Goal: Use online tool/utility: Utilize a website feature to perform a specific function

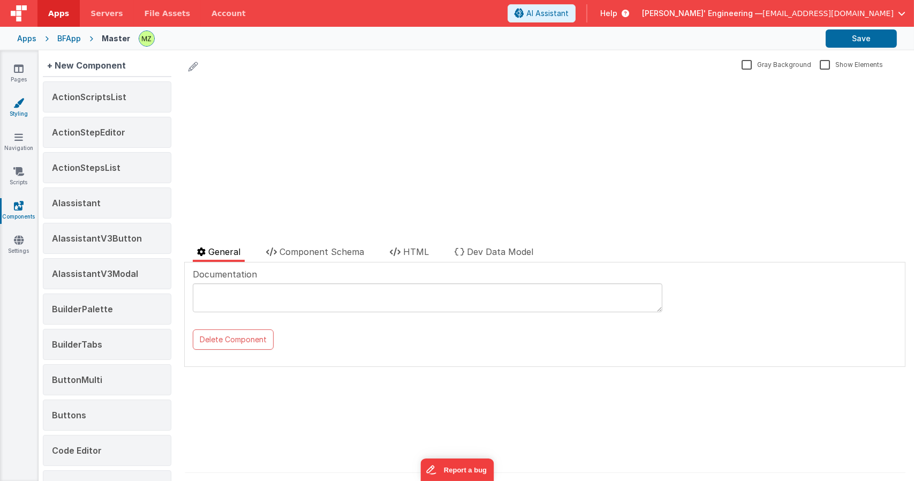
click at [18, 103] on icon at bounding box center [18, 102] width 11 height 11
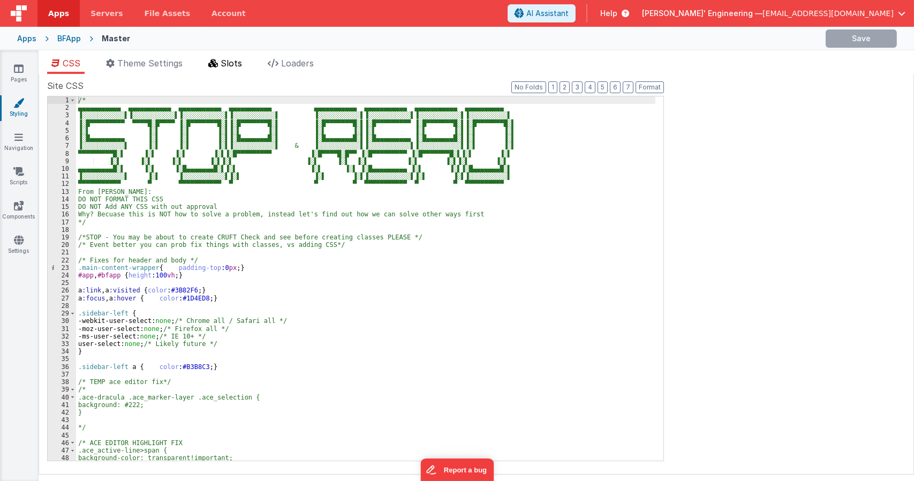
click at [229, 60] on span "Slots" at bounding box center [231, 63] width 21 height 11
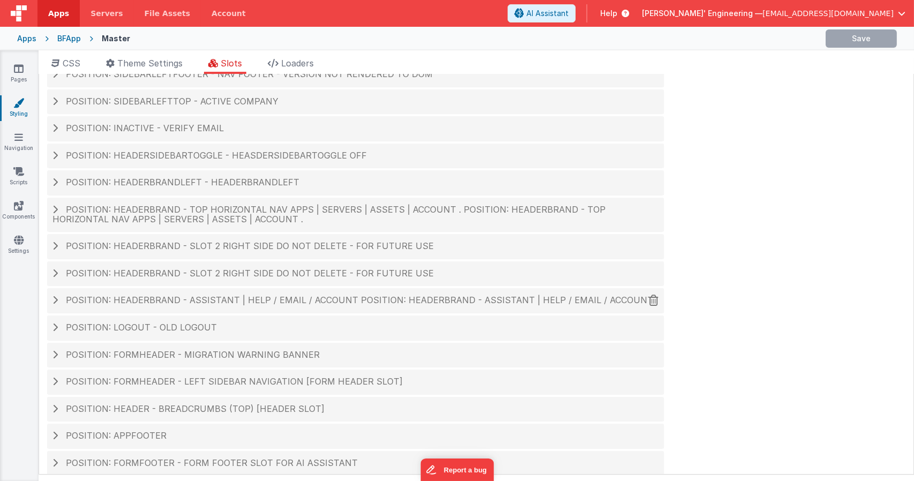
scroll to position [44, 0]
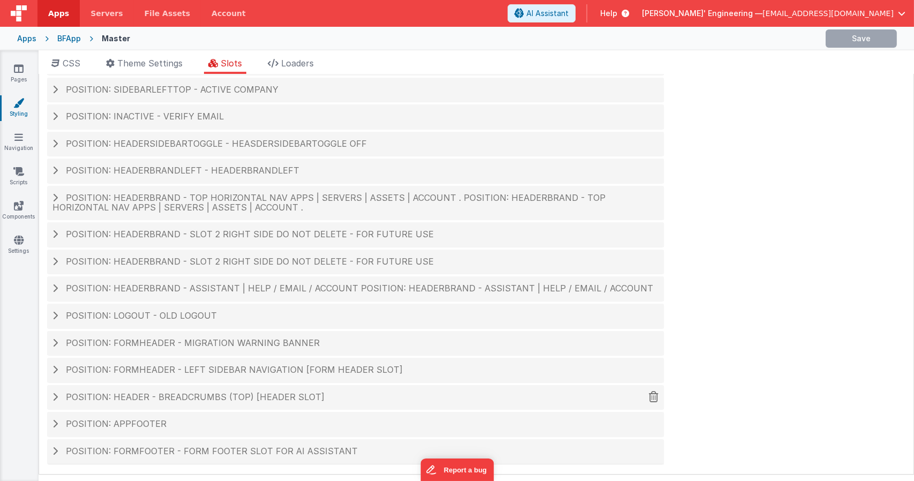
click at [193, 397] on span "Position: header - breadcrumbs (top) [header slot]" at bounding box center [195, 396] width 259 height 11
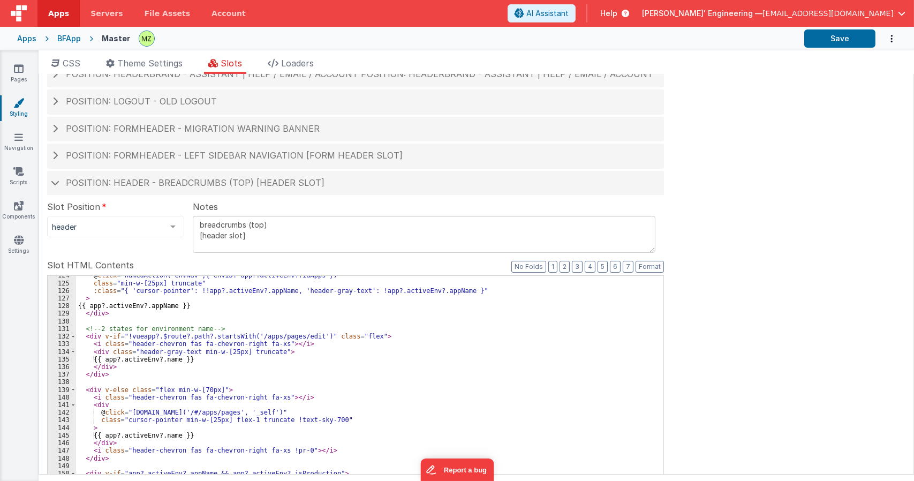
scroll to position [964, 0]
click at [287, 389] on div "@ click = "namedAction('envNav',{ envID: app?.activeEnv?.idApps })" class = "mi…" at bounding box center [365, 452] width 579 height 362
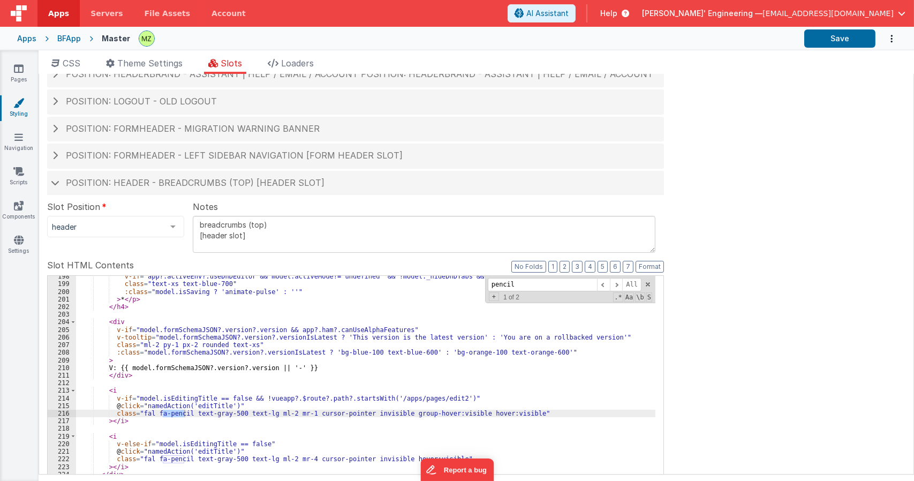
scroll to position [1558, 0]
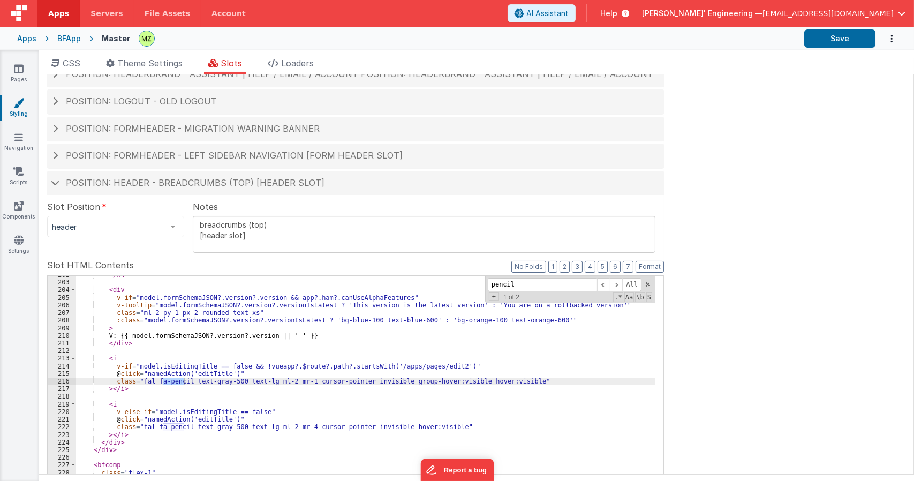
type input "pencil"
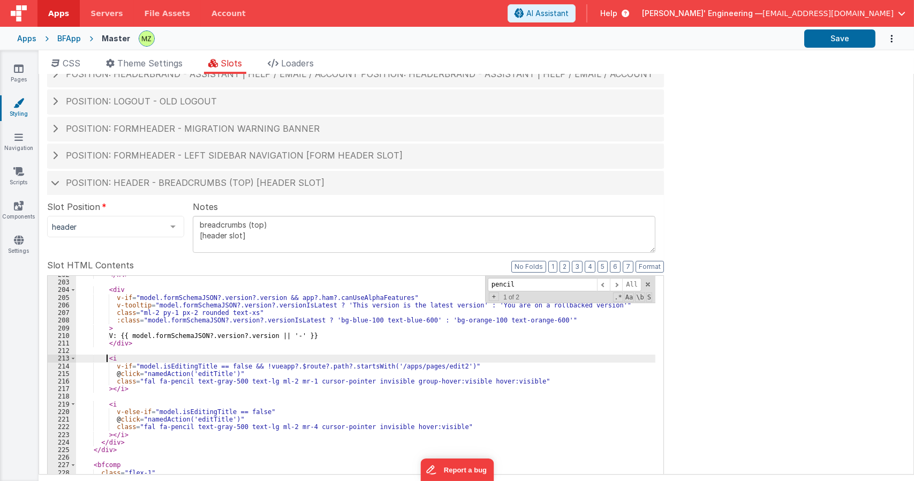
click at [106, 359] on div "</ h4 > < div v-if = "model.formSchemaJSON?.version?.version && app?.ham?.canUs…" at bounding box center [365, 452] width 579 height 362
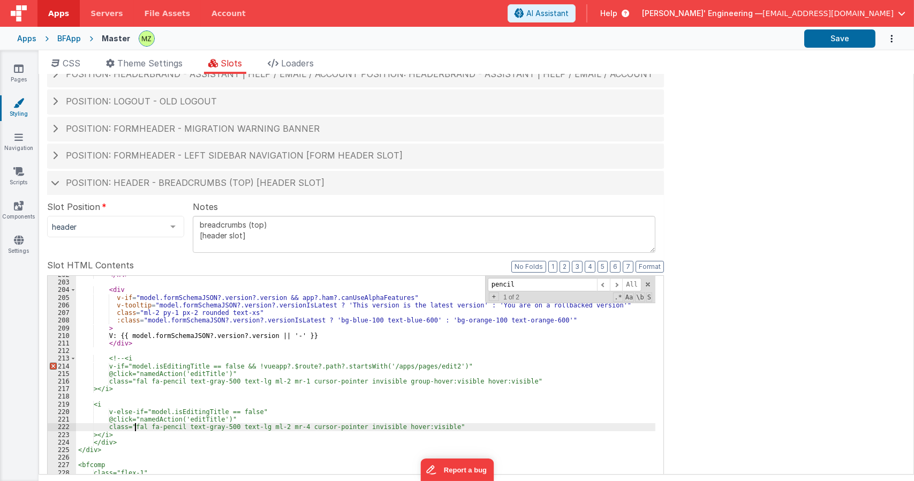
click at [134, 428] on div "</ h4 > < div v-if = "model.formSchemaJSON?.version?.version && app?.ham?.canUs…" at bounding box center [365, 452] width 579 height 362
click at [453, 423] on div "</ h4 > < div v-if = "model.formSchemaJSON?.version?.version && app?.ham?.canUs…" at bounding box center [365, 452] width 579 height 362
click at [137, 434] on div "</ h4 > < div v-if = "model.formSchemaJSON?.version?.version && app?.ham?.canUs…" at bounding box center [365, 452] width 579 height 362
click at [453, 431] on div "</ h4 > < div v-if = "model.formSchemaJSON?.version?.version && app?.ham?.canUs…" at bounding box center [365, 452] width 579 height 362
click at [453, 422] on div "</ h4 > < div v-if = "model.formSchemaJSON?.version?.version && app?.ham?.canUs…" at bounding box center [365, 452] width 579 height 362
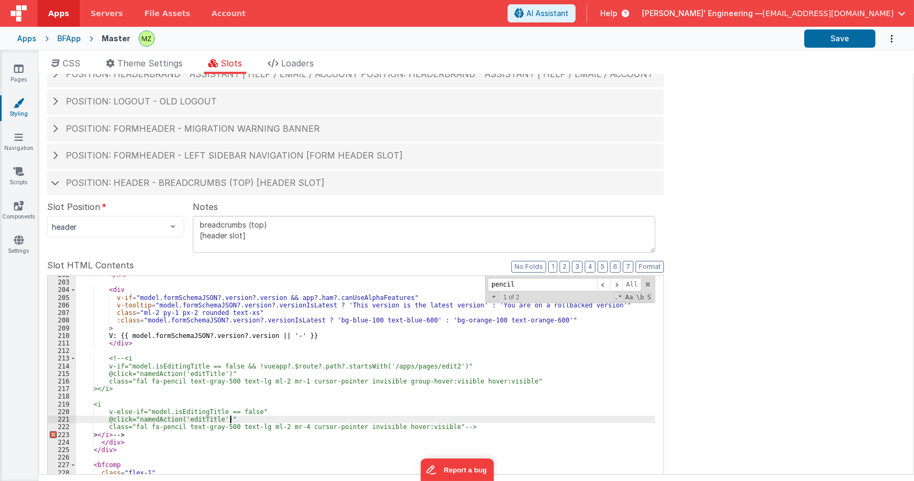
click at [454, 427] on div "</ h4 > < div v-if = "model.formSchemaJSON?.version?.version && app?.ham?.canUs…" at bounding box center [365, 452] width 579 height 362
click at [275, 396] on div "</ h4 > < div v-if = "model.formSchemaJSON?.version?.version && app?.ham?.canUs…" at bounding box center [365, 452] width 579 height 362
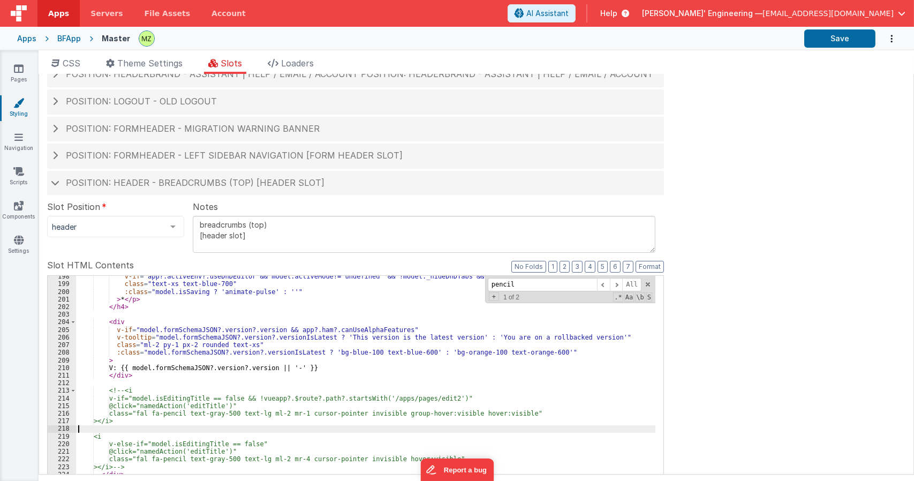
scroll to position [1397, 0]
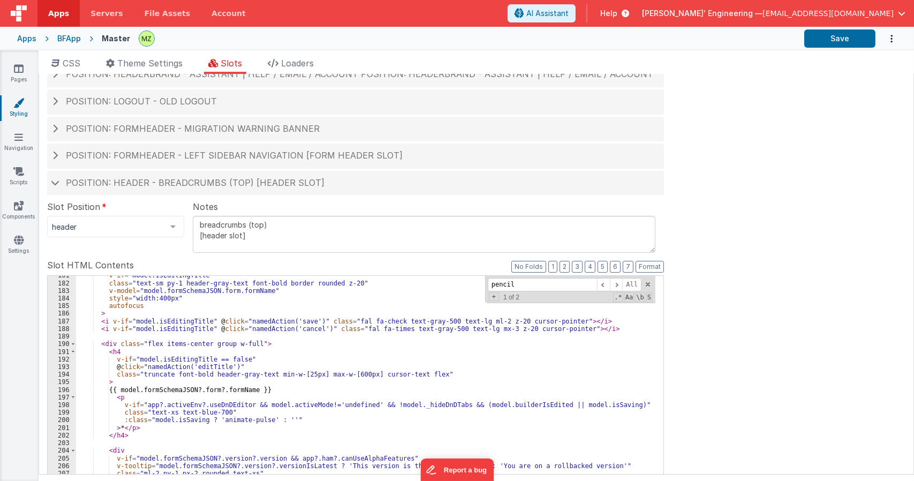
click at [116, 366] on div "v-if = "model.isEditingTitle" class = "text-sm py-1 header-gray-text font-bold …" at bounding box center [365, 452] width 579 height 362
click at [741, 240] on div "Site CSS Format 7 6 5 4 3 2 1 No Folds 1 2 3 4 5 6 7 8 9 10 11 12 13 14 15 16 1…" at bounding box center [476, 274] width 875 height 400
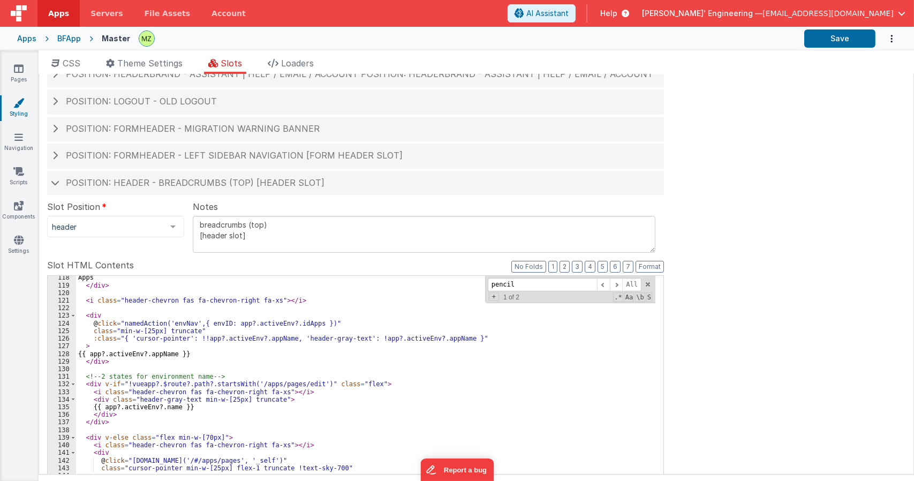
scroll to position [1044, 0]
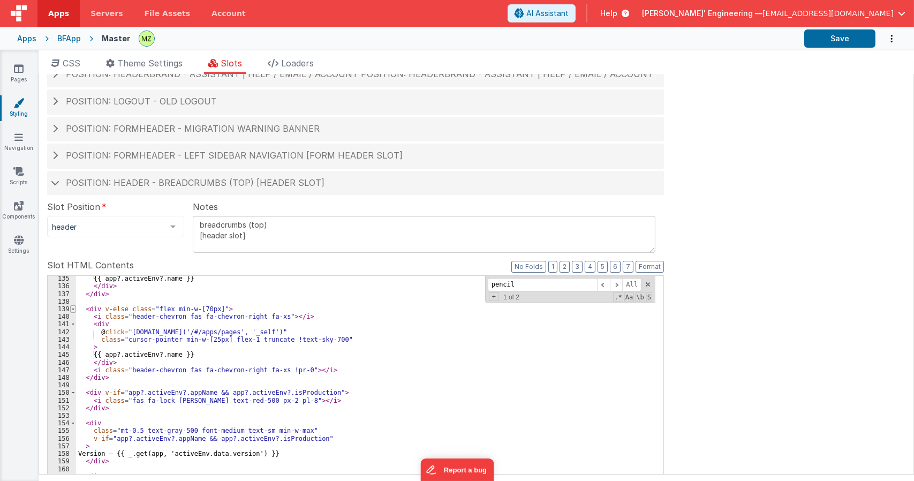
click at [72, 309] on span at bounding box center [73, 308] width 6 height 7
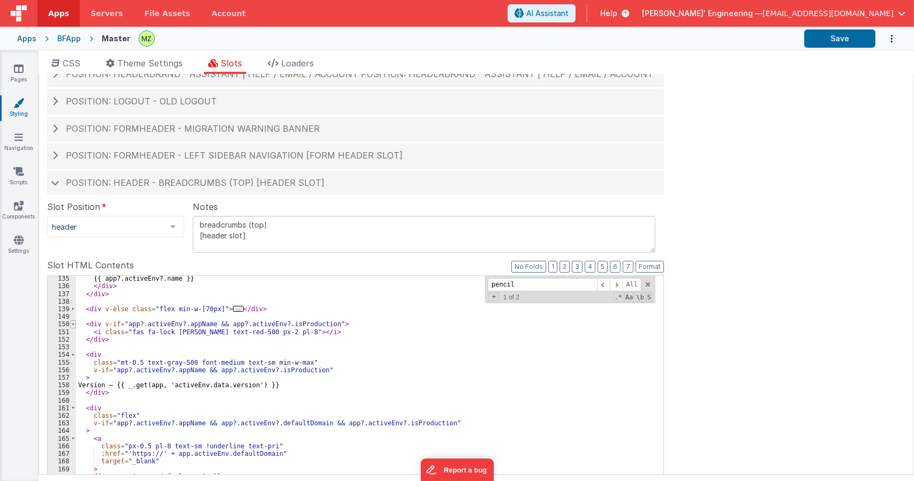
click at [73, 326] on span at bounding box center [73, 323] width 6 height 7
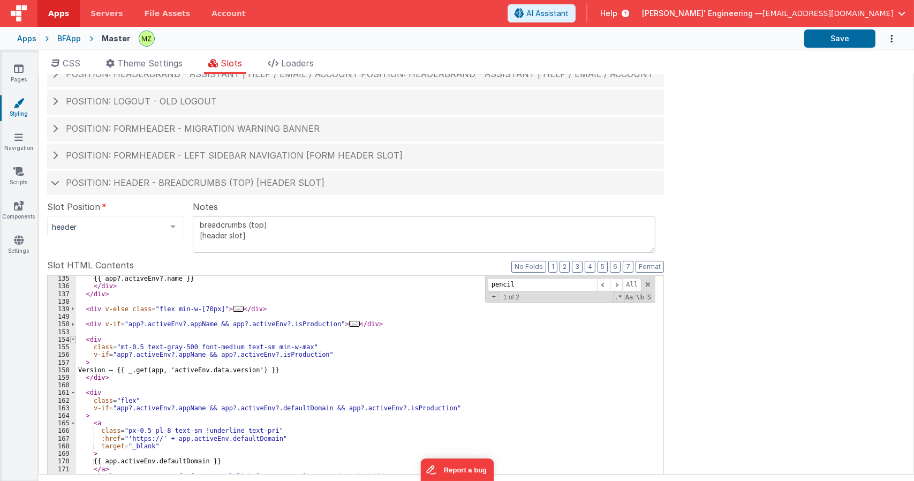
click at [70, 341] on span at bounding box center [73, 339] width 6 height 7
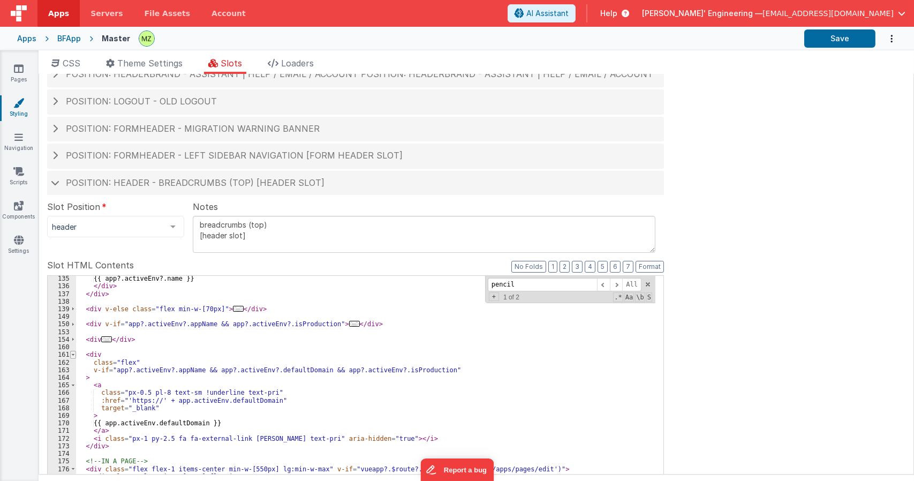
click at [72, 353] on span at bounding box center [73, 354] width 6 height 7
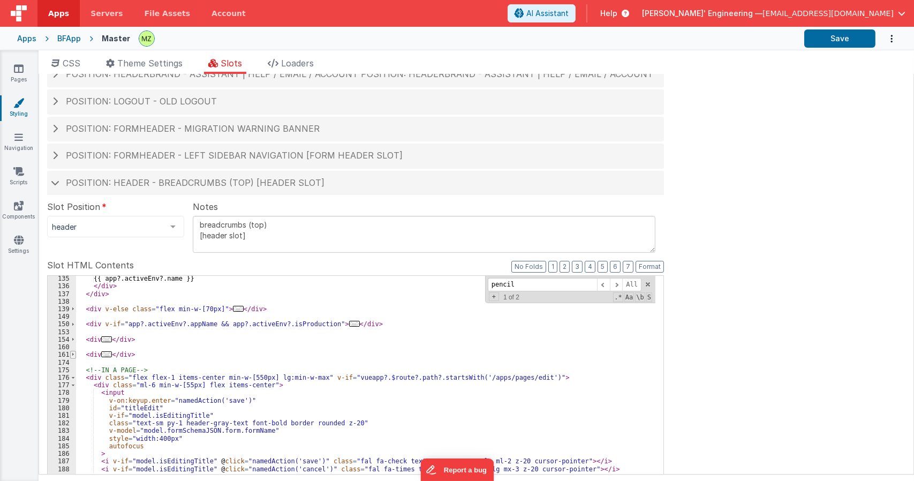
click at [71, 356] on span at bounding box center [73, 354] width 6 height 7
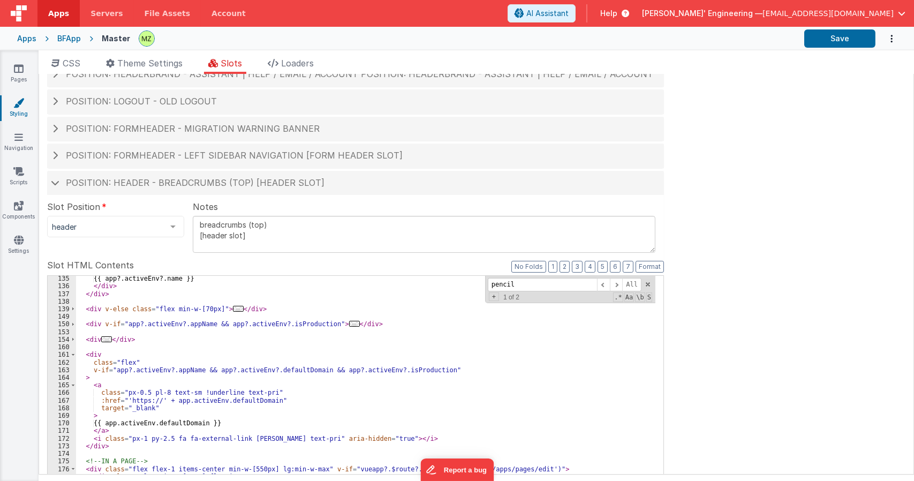
click at [93, 360] on div "{{ app?.activeEnv?.name }} </ div > </ div > < div v-else class = "flex min-w-[…" at bounding box center [365, 456] width 579 height 362
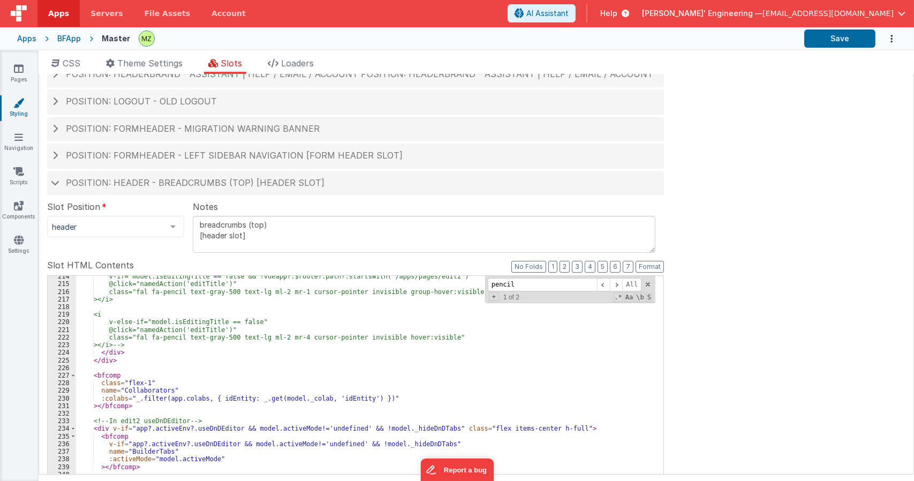
scroll to position [1590, 0]
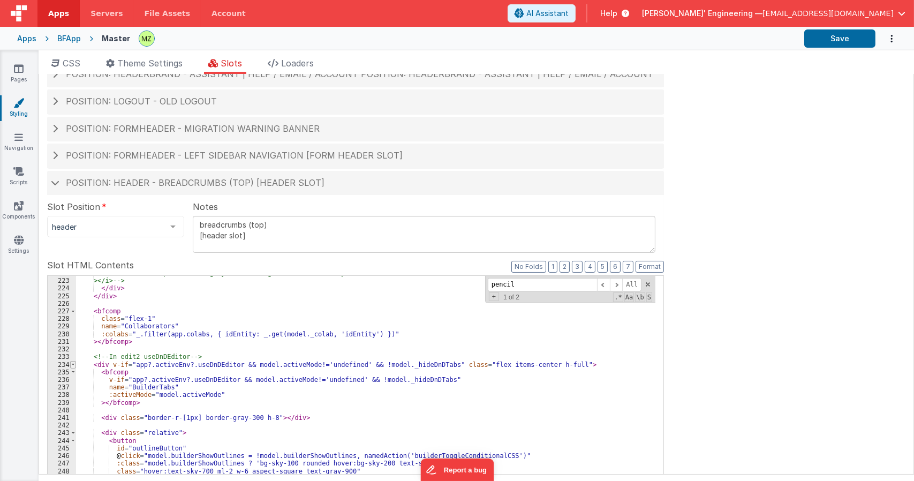
click at [75, 362] on span at bounding box center [73, 364] width 6 height 7
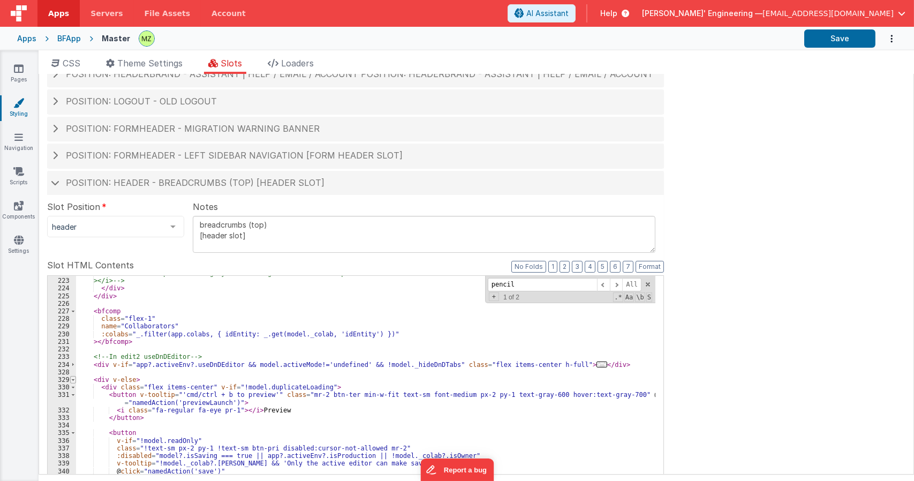
click at [74, 379] on span at bounding box center [73, 379] width 6 height 7
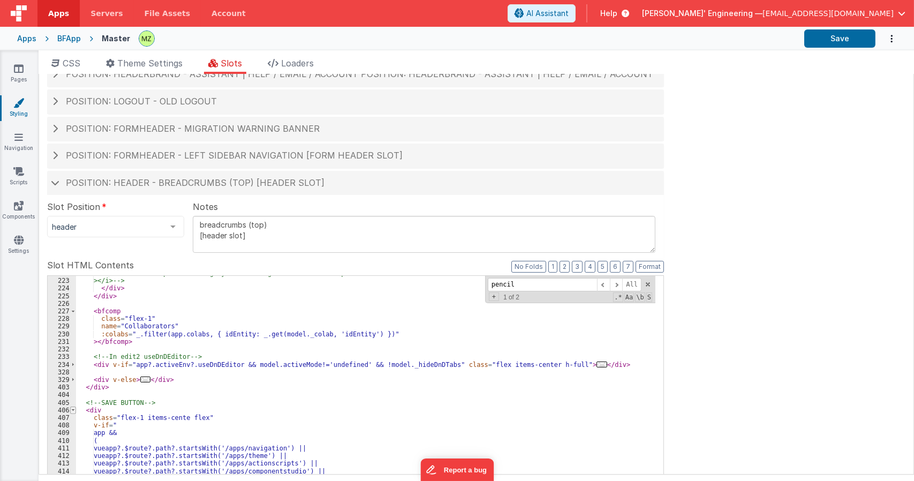
click at [71, 410] on span at bounding box center [73, 409] width 6 height 7
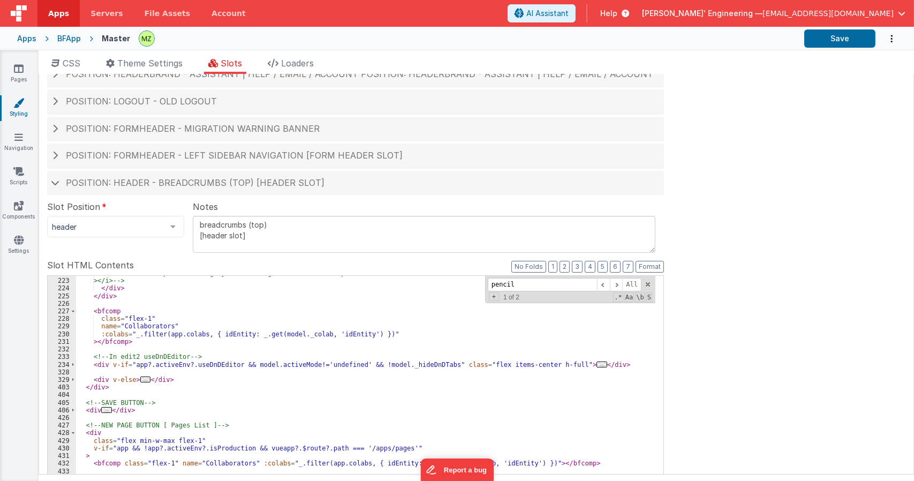
scroll to position [1558, 0]
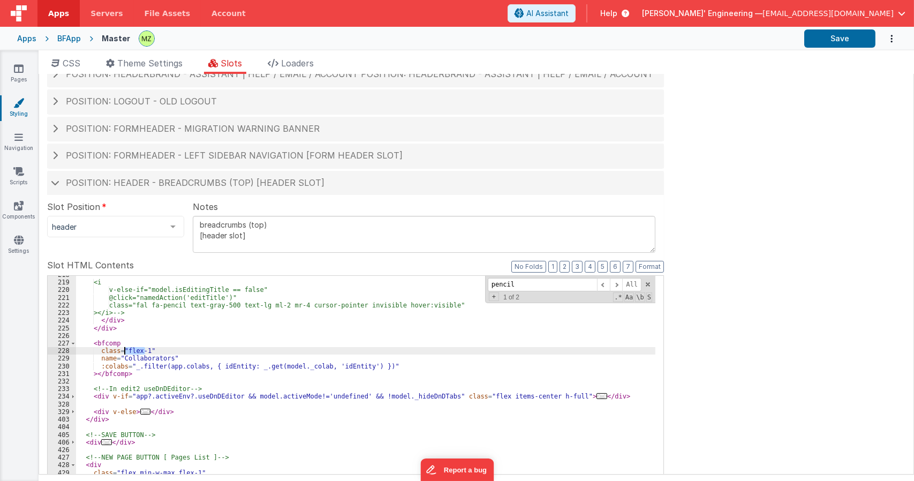
drag, startPoint x: 146, startPoint y: 349, endPoint x: 125, endPoint y: 347, distance: 20.9
click at [125, 347] on div "<i v-else-if="model.isEditingTitle == false" @click="namedAction('editTitle')" …" at bounding box center [365, 452] width 579 height 362
click at [844, 46] on button "Save" at bounding box center [839, 38] width 71 height 18
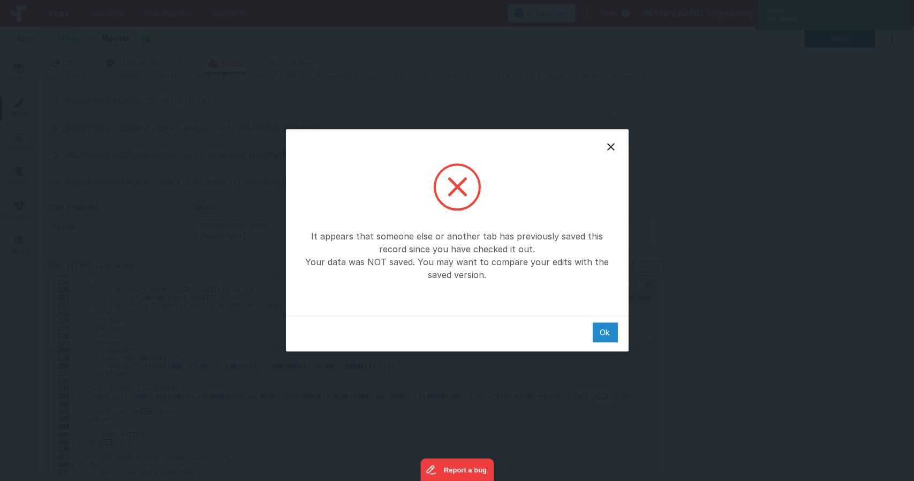
click at [598, 327] on div "Ok" at bounding box center [605, 332] width 25 height 20
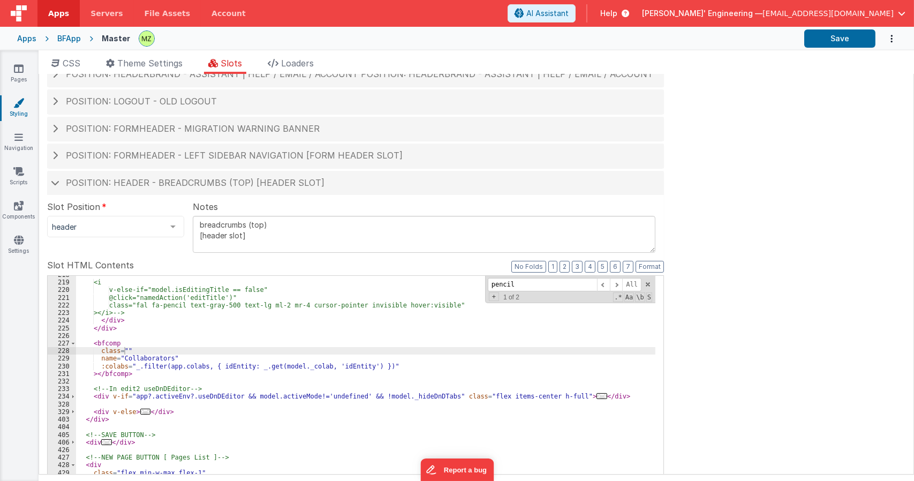
drag, startPoint x: 737, startPoint y: 231, endPoint x: 728, endPoint y: 237, distance: 10.1
click at [733, 234] on div "Site CSS Format 7 6 5 4 3 2 1 No Folds 1 2 3 4 5 6 7 8 9 10 11 12 13 14 15 16 1…" at bounding box center [476, 274] width 875 height 400
